Goal: Information Seeking & Learning: Learn about a topic

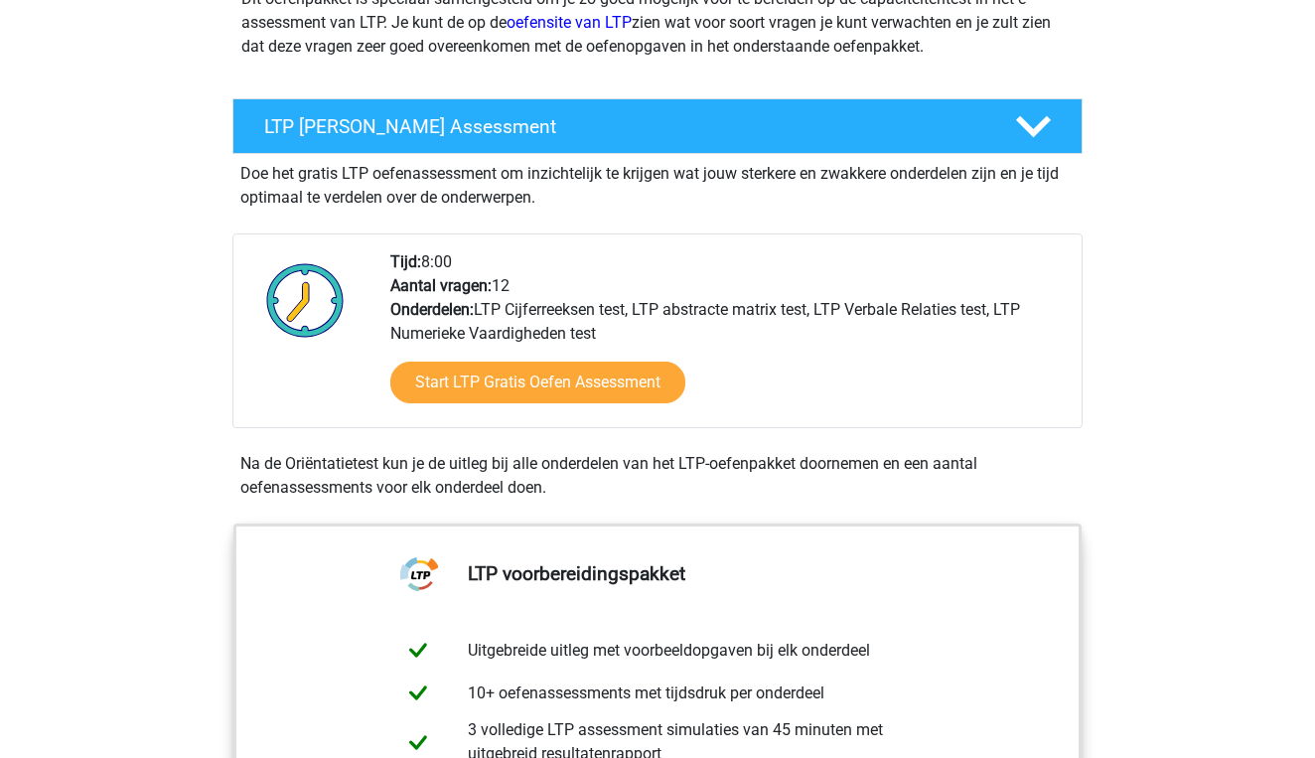
scroll to position [291, 0]
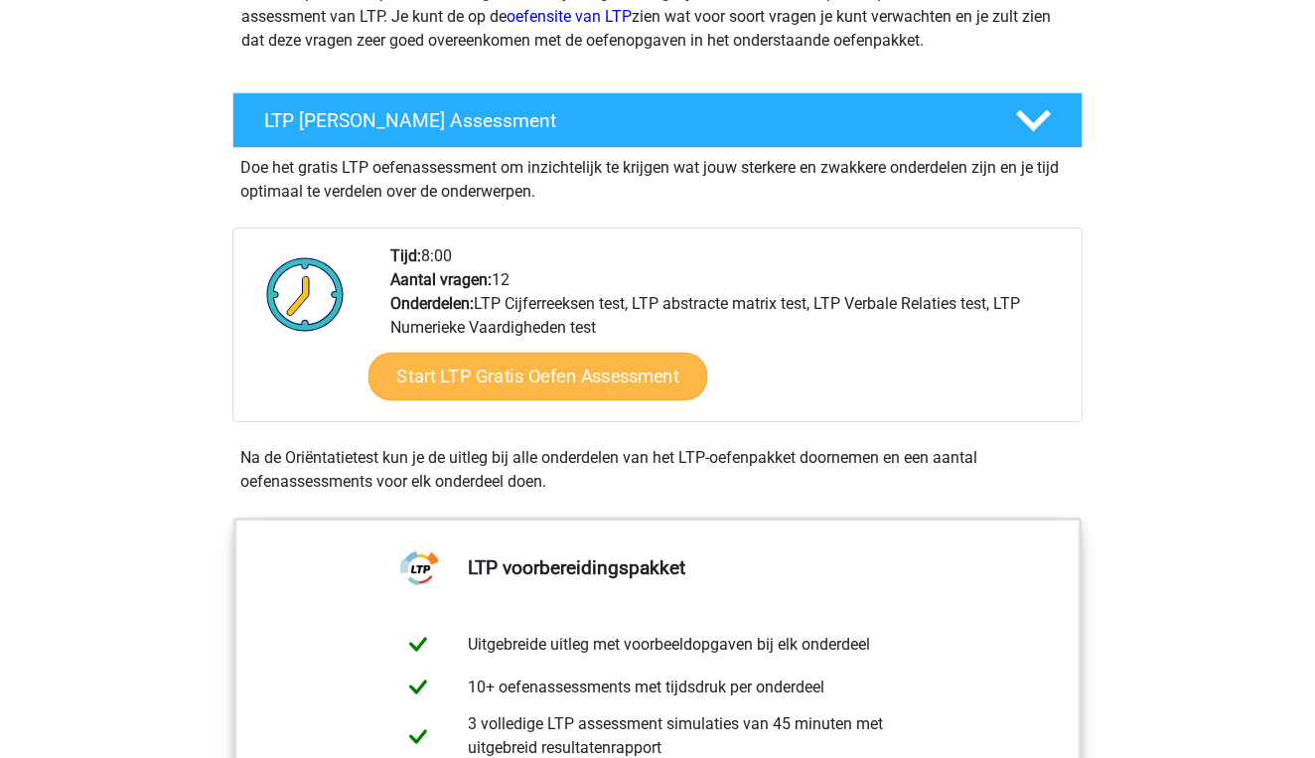
click at [561, 366] on link "Start LTP Gratis Oefen Assessment" at bounding box center [539, 377] width 340 height 48
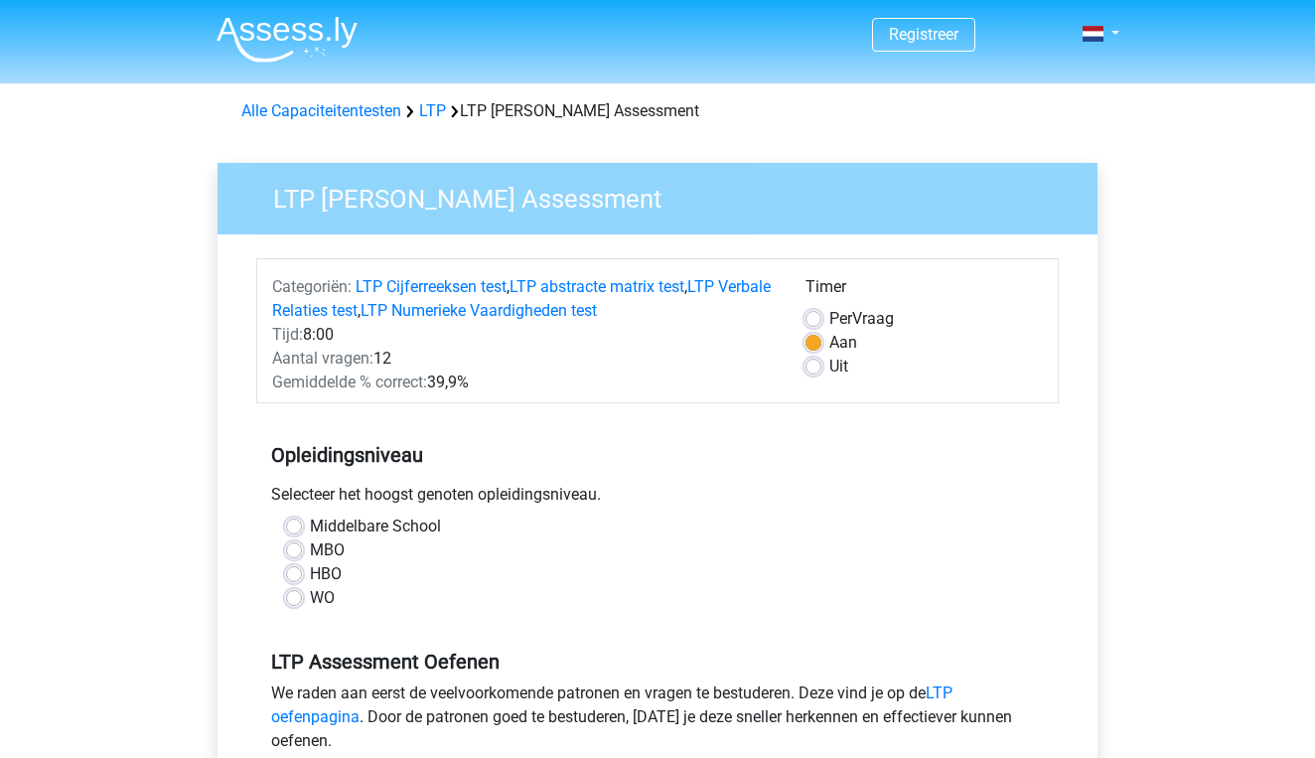
click at [830, 323] on label "Per Vraag" at bounding box center [862, 319] width 65 height 24
click at [817, 323] on input "Per Vraag" at bounding box center [814, 317] width 16 height 20
radio input "true"
click at [830, 336] on label "Aan" at bounding box center [844, 343] width 28 height 24
click at [812, 336] on input "Aan" at bounding box center [814, 341] width 16 height 20
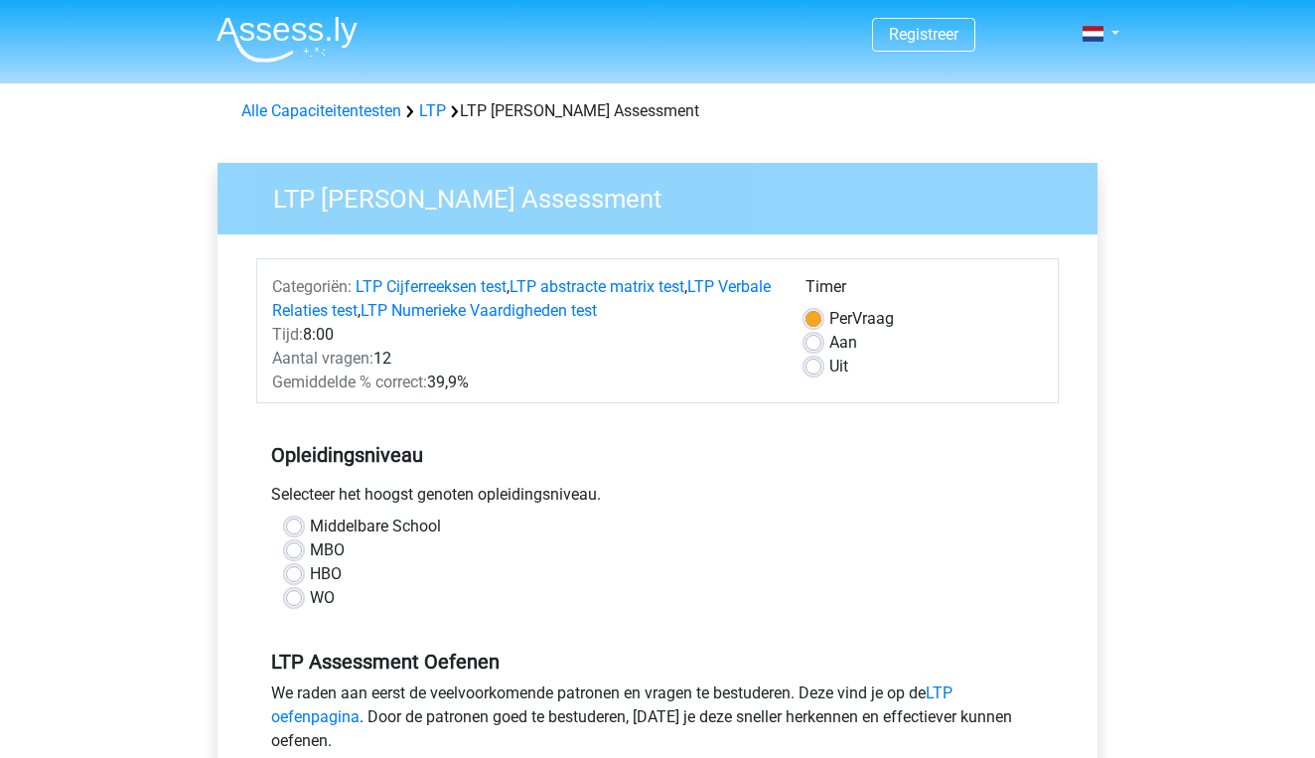
radio input "true"
click at [305, 601] on div "WO" at bounding box center [657, 598] width 743 height 24
click at [310, 601] on label "WO" at bounding box center [322, 598] width 25 height 24
click at [298, 601] on input "WO" at bounding box center [294, 596] width 16 height 20
radio input "true"
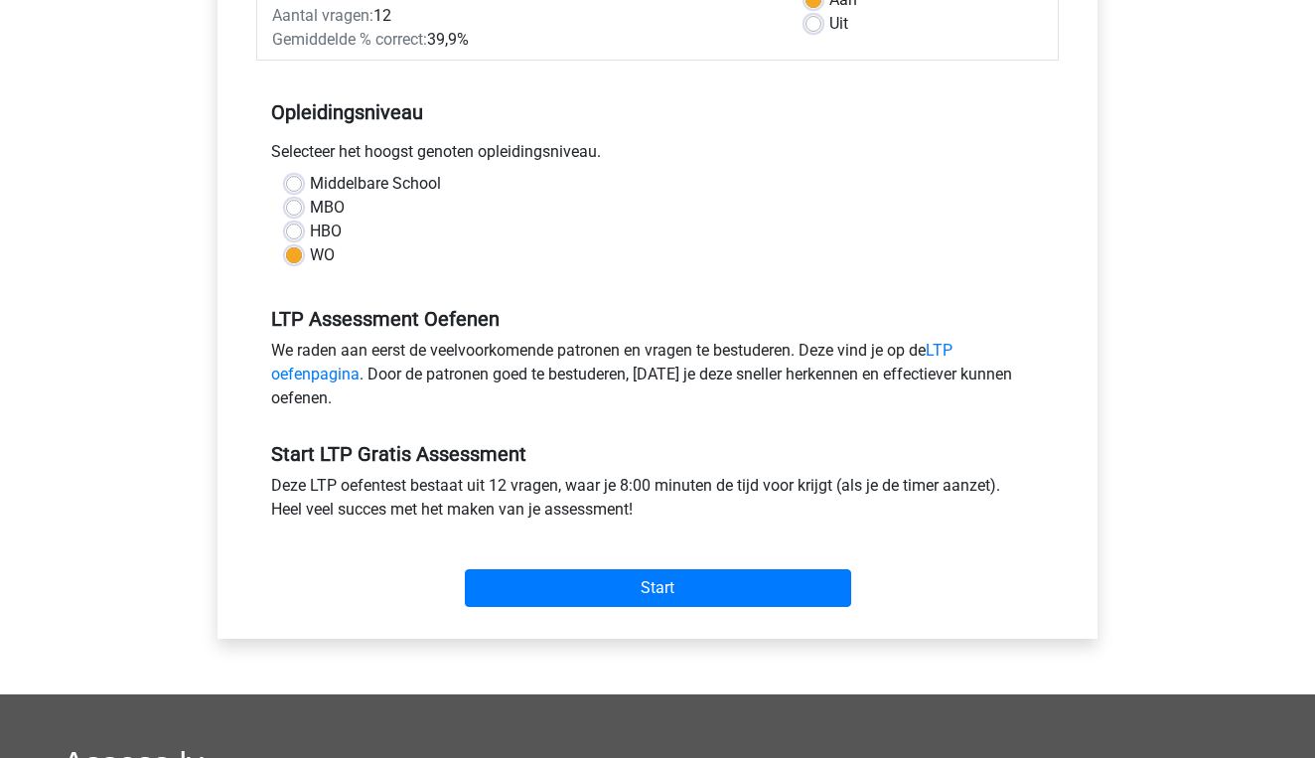
scroll to position [346, 0]
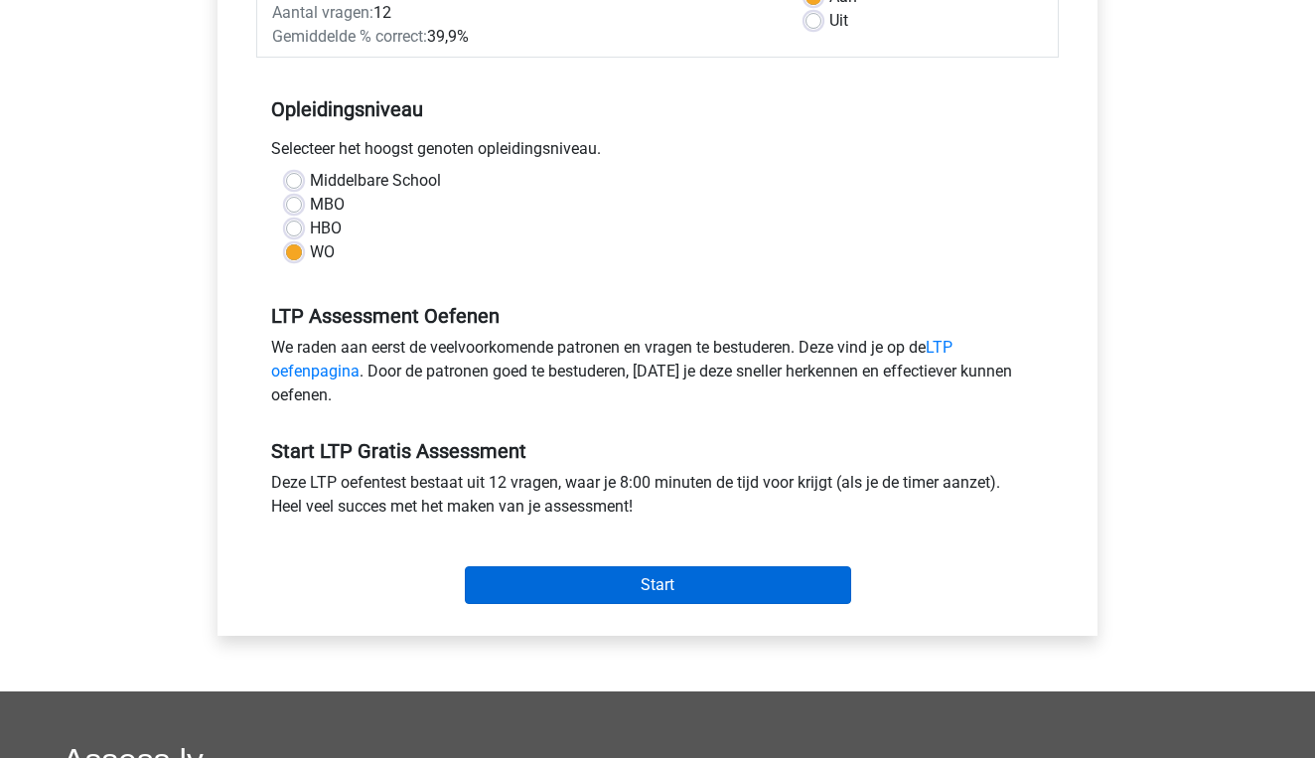
click at [514, 585] on input "Start" at bounding box center [658, 585] width 386 height 38
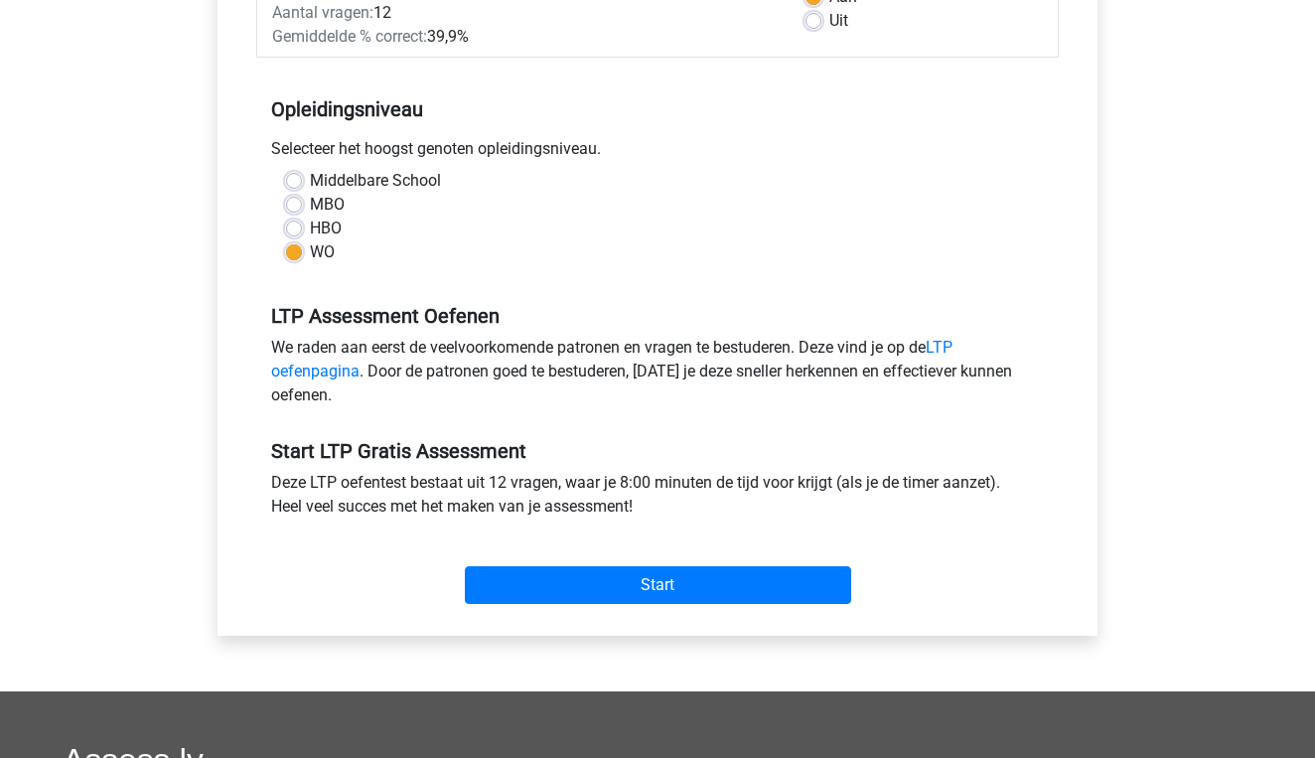
click at [945, 336] on div "LTP Assessment Oefenen We raden aan eerst de veelvoorkomende patronen en vragen…" at bounding box center [657, 347] width 803 height 135
click at [950, 345] on link "LTP oefenpagina" at bounding box center [612, 359] width 682 height 43
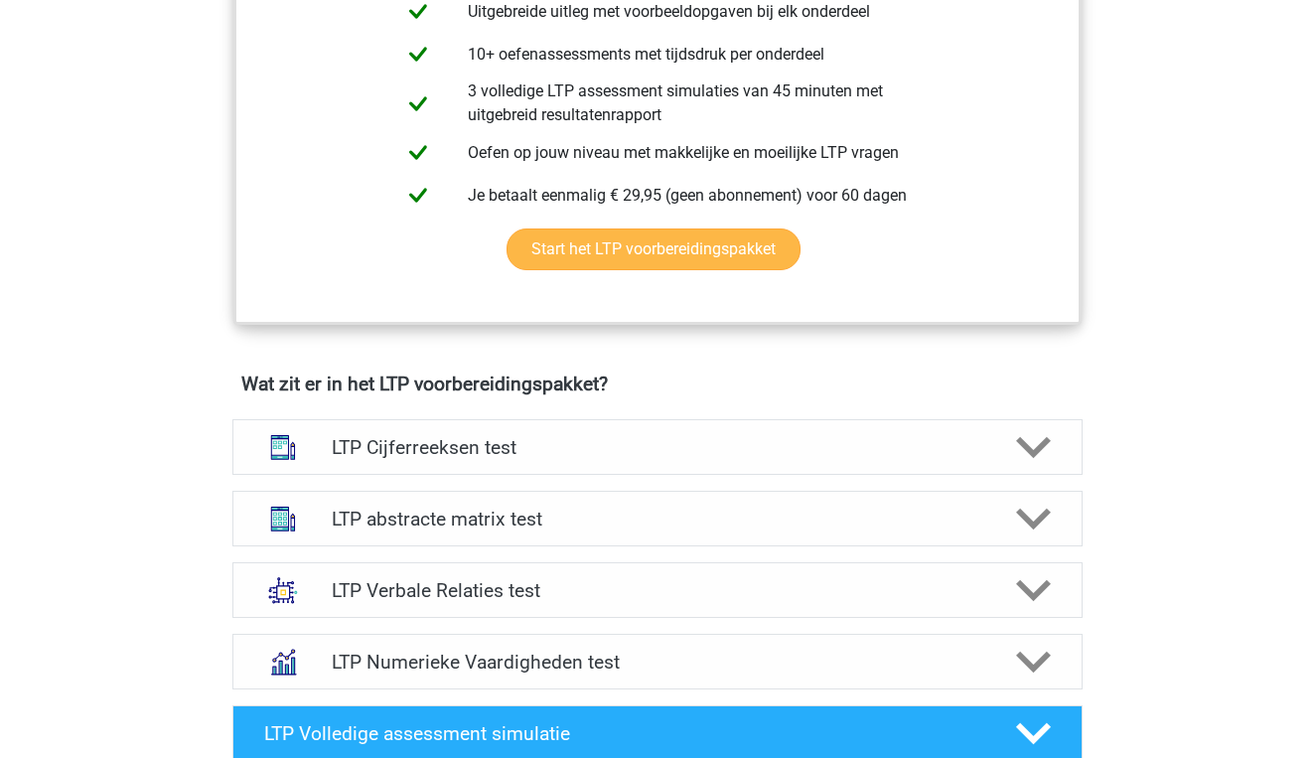
scroll to position [925, 0]
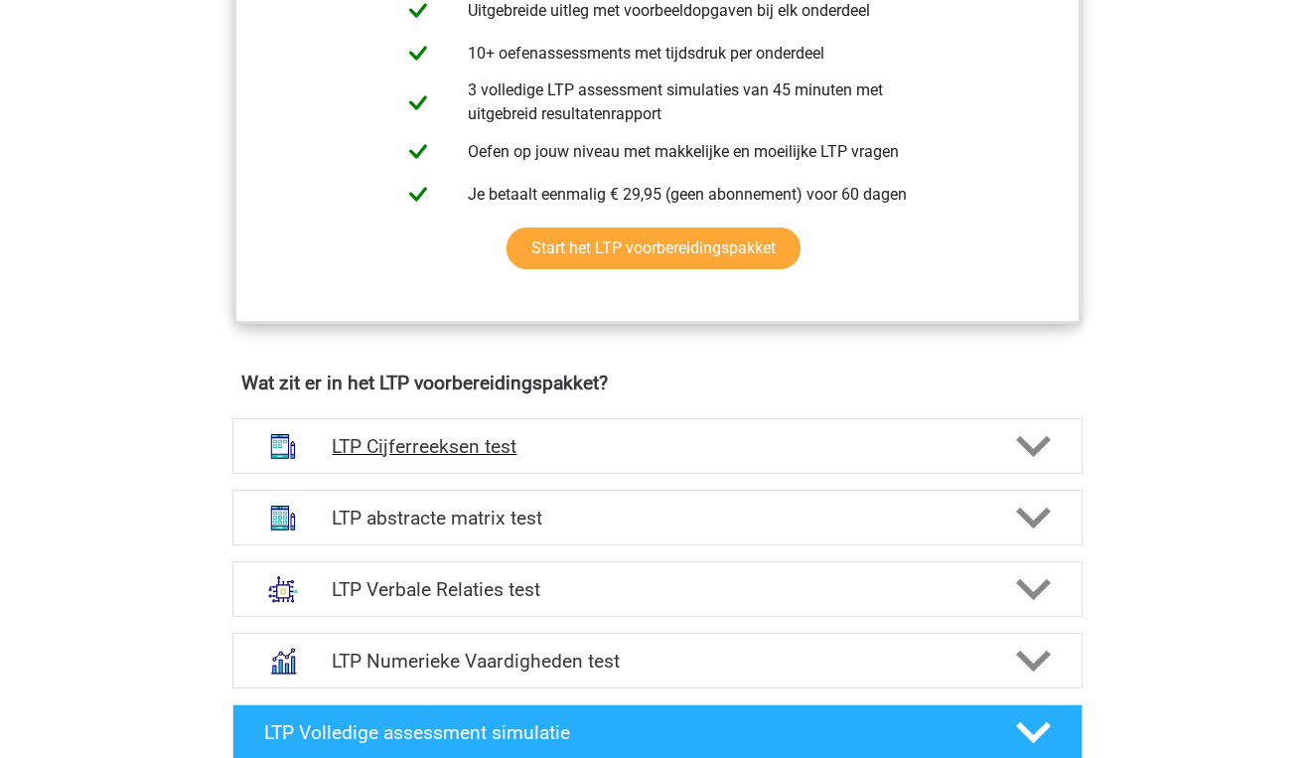
click at [690, 424] on div "LTP Cijferreeksen test" at bounding box center [657, 446] width 850 height 56
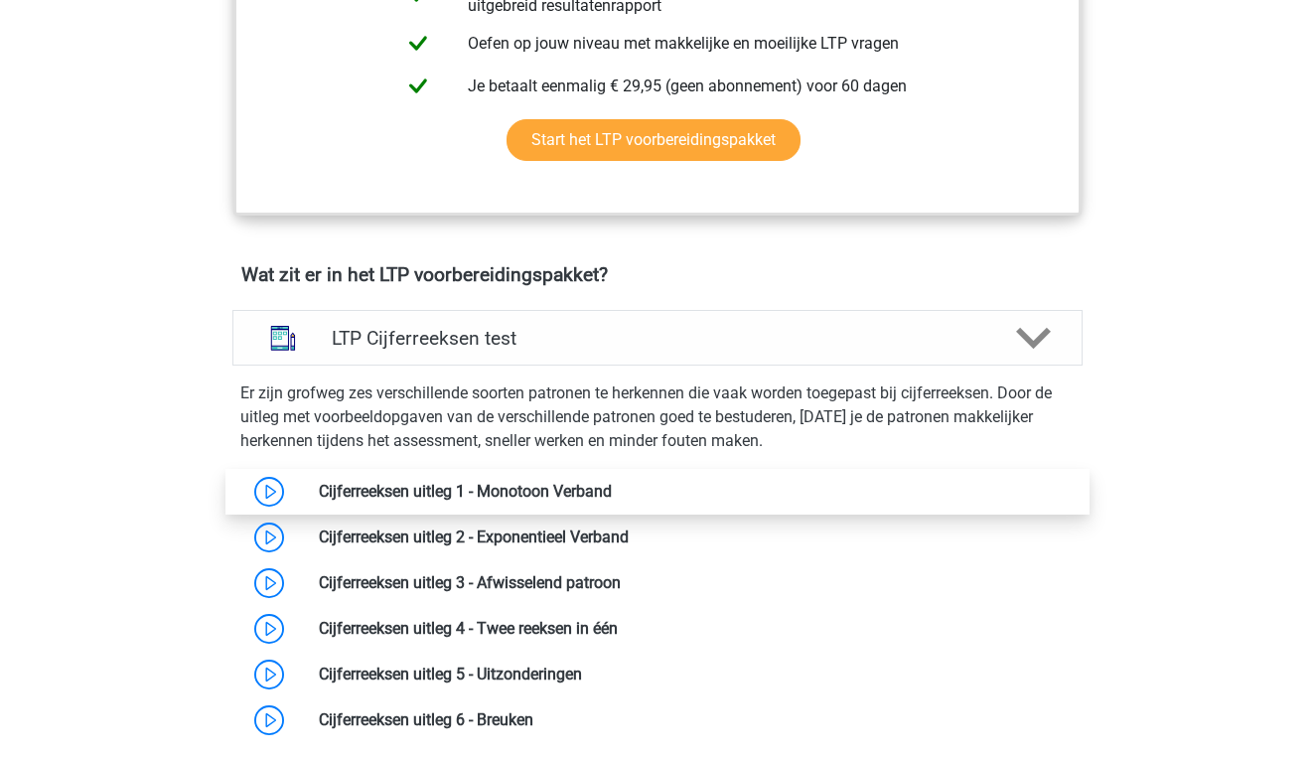
scroll to position [1099, 0]
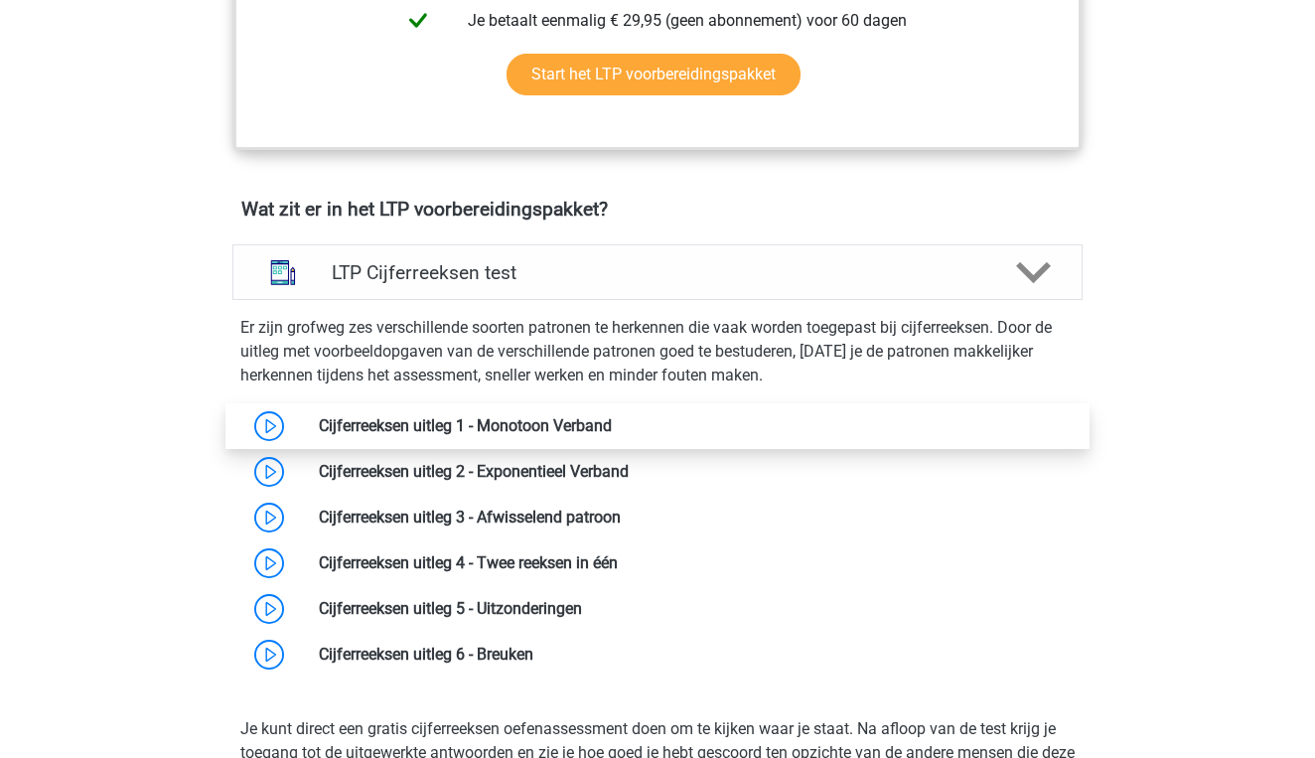
click at [612, 429] on link at bounding box center [612, 425] width 0 height 19
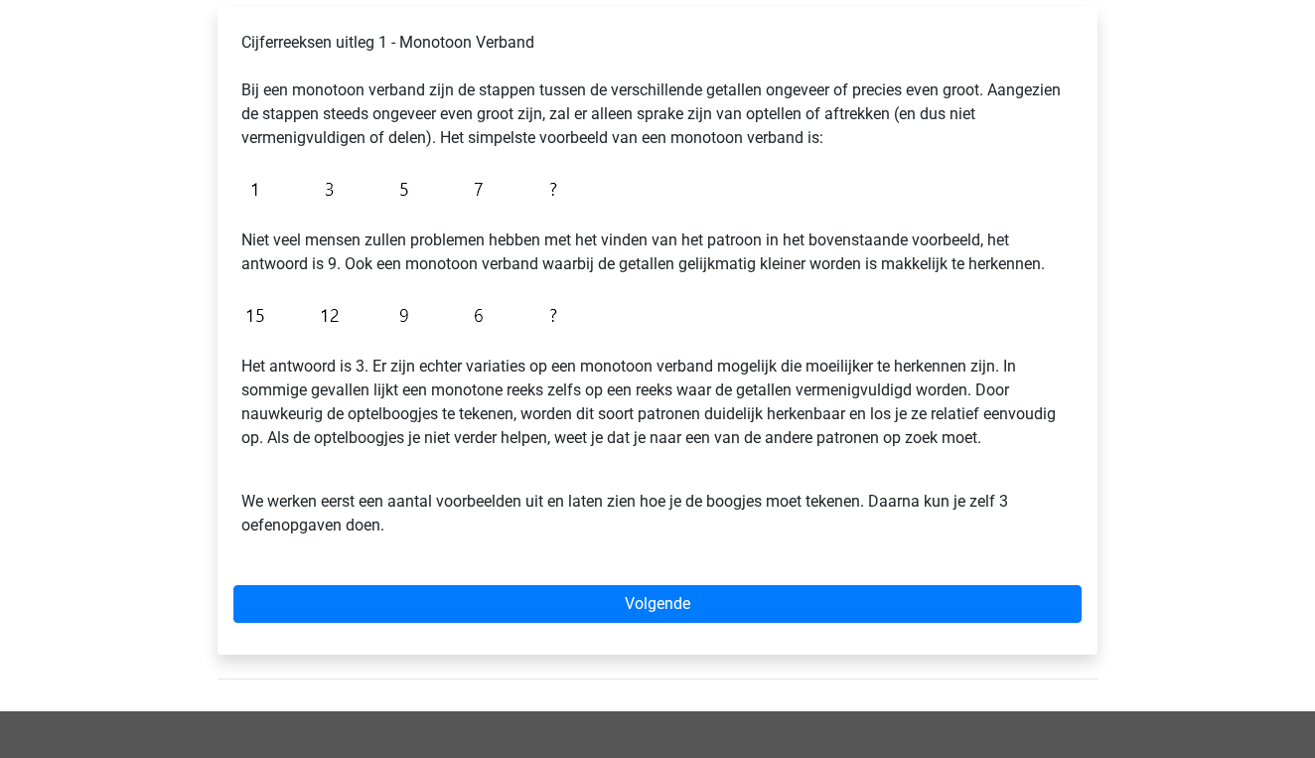
scroll to position [355, 0]
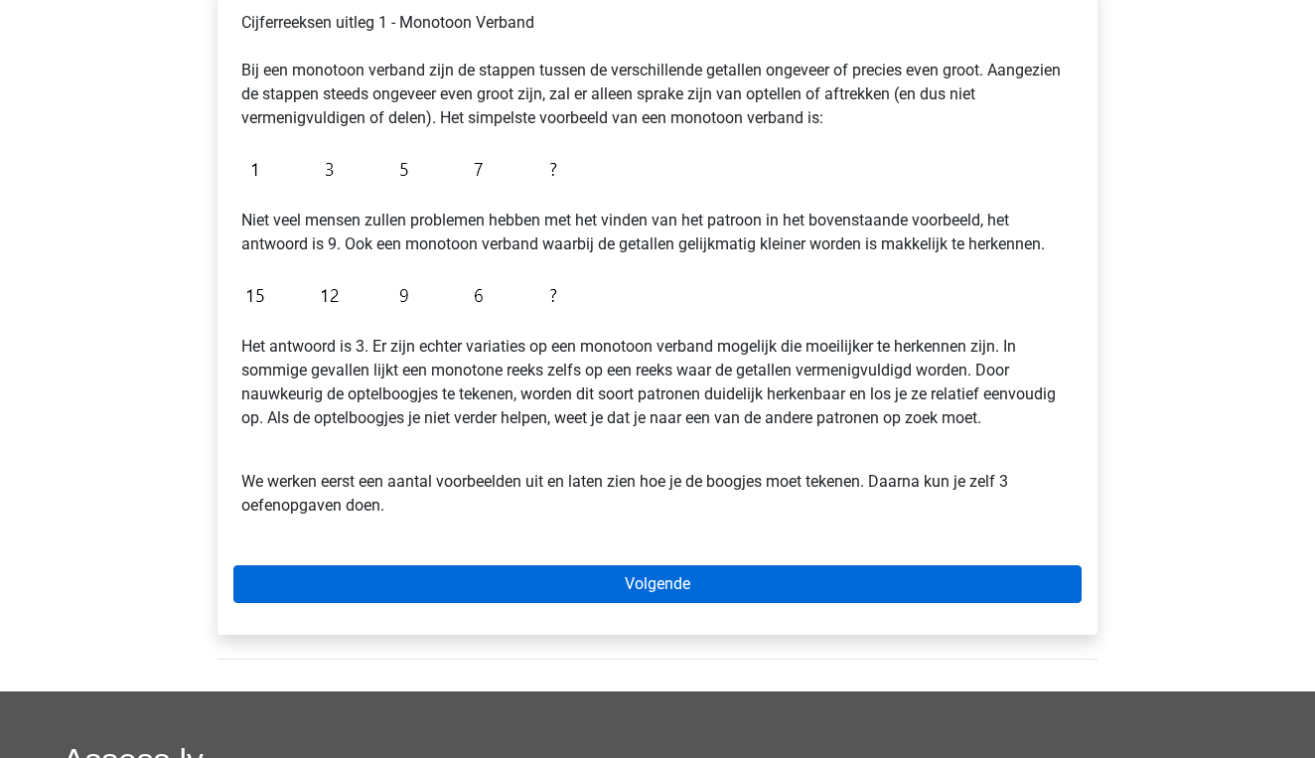
click at [685, 583] on link "Volgende" at bounding box center [657, 584] width 848 height 38
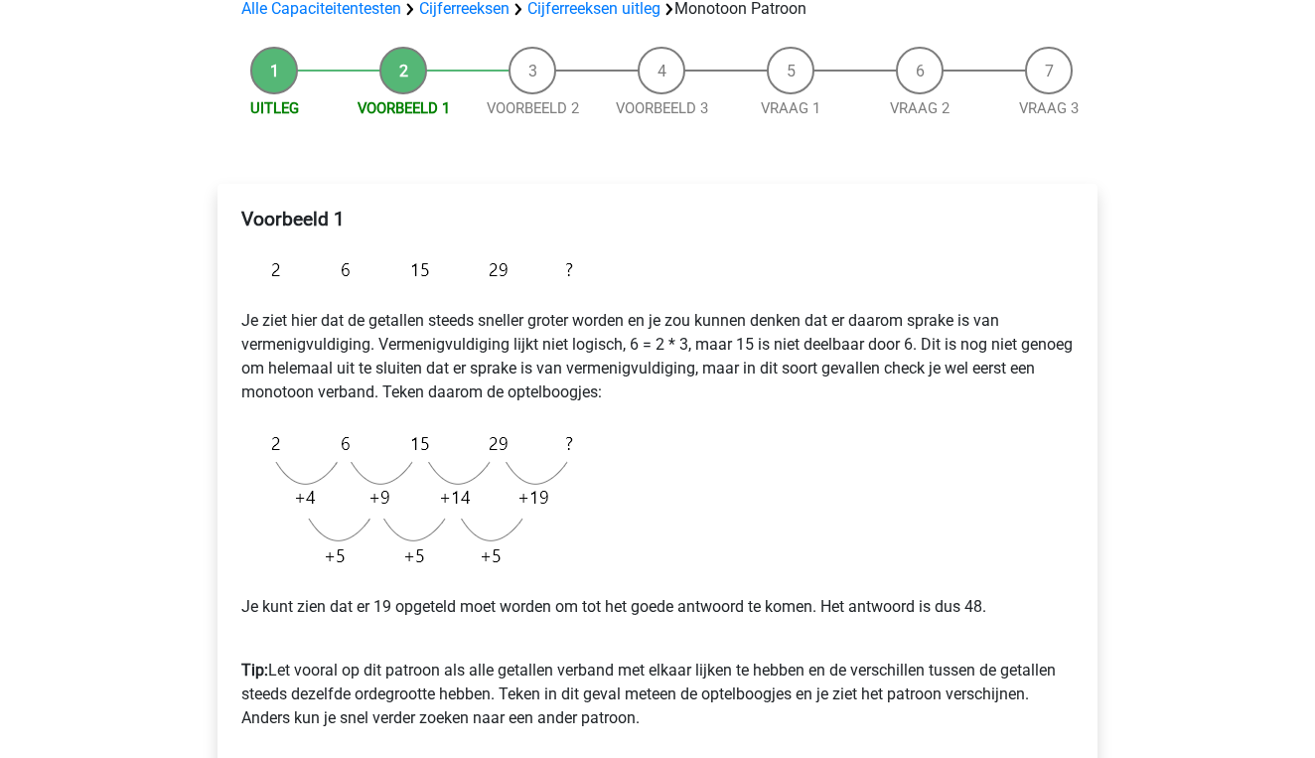
scroll to position [168, 0]
